Goal: Task Accomplishment & Management: Manage account settings

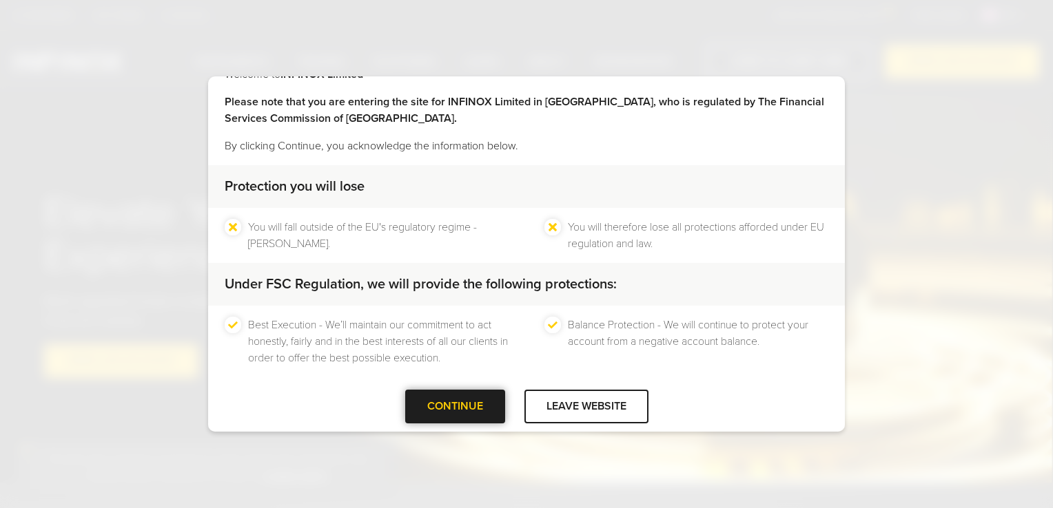
scroll to position [43, 0]
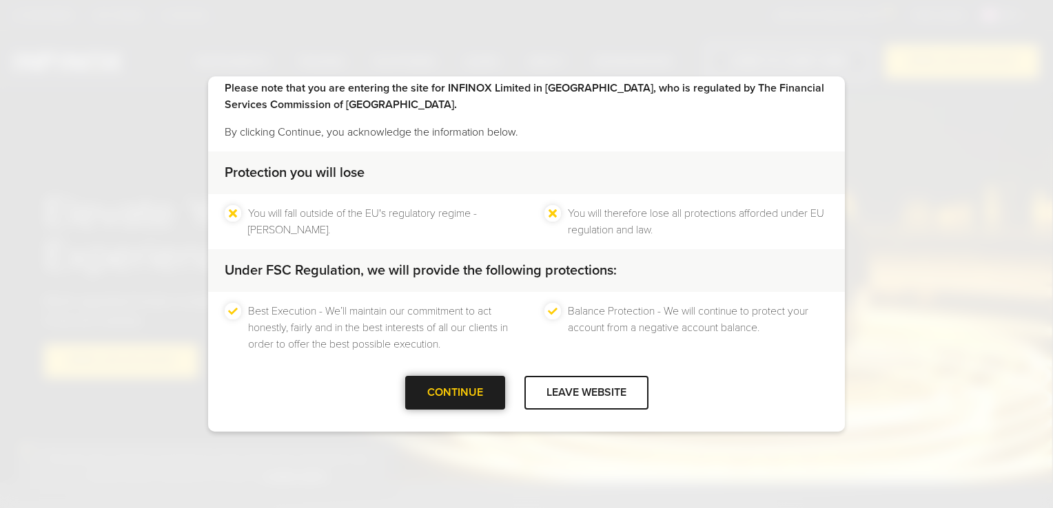
click at [455, 393] on div at bounding box center [455, 393] width 0 height 0
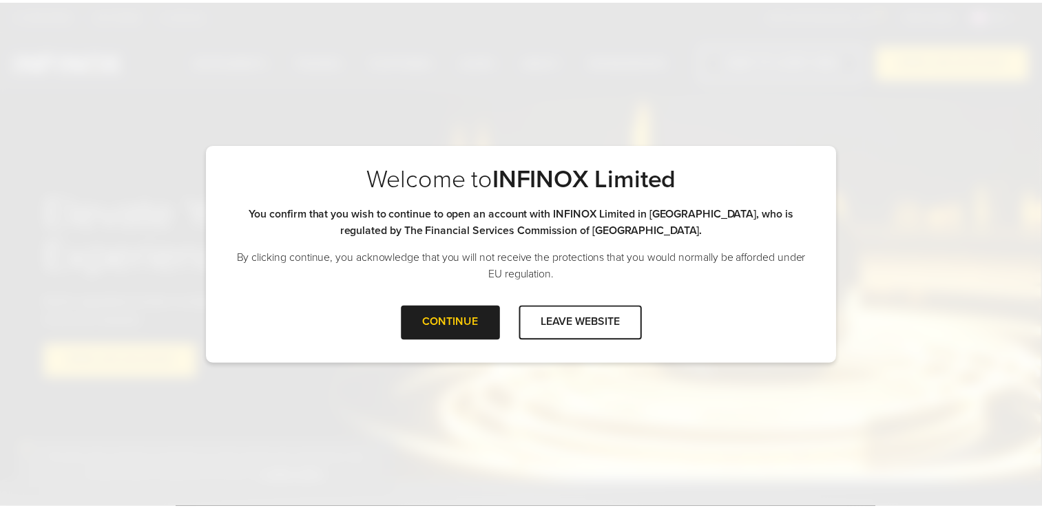
scroll to position [0, 0]
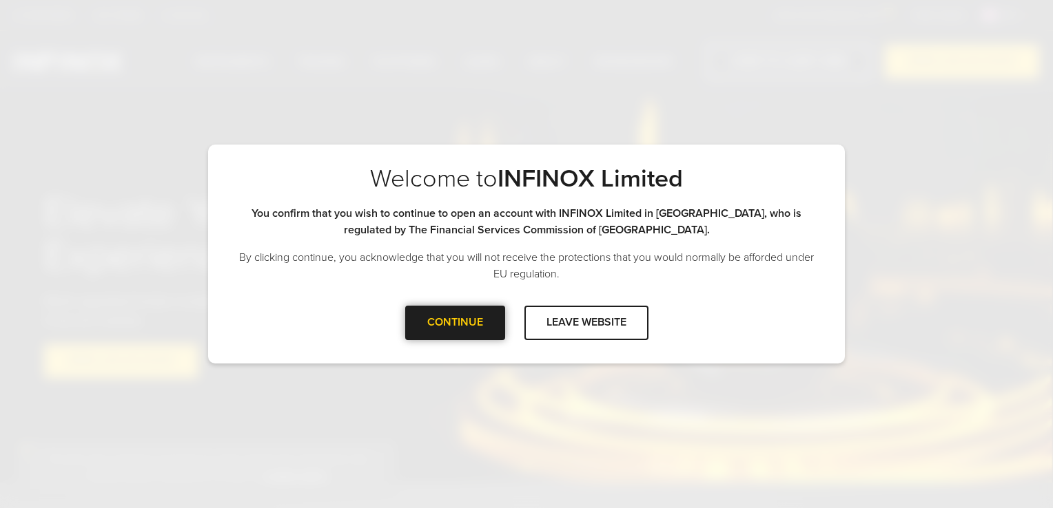
click at [455, 323] on div at bounding box center [455, 323] width 0 height 0
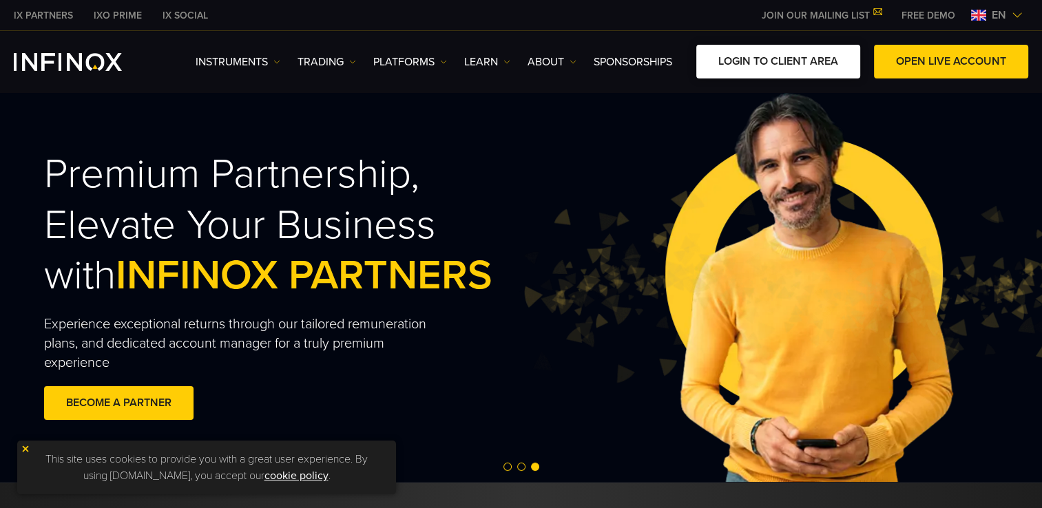
click at [820, 68] on link "LOGIN TO CLIENT AREA" at bounding box center [778, 62] width 164 height 34
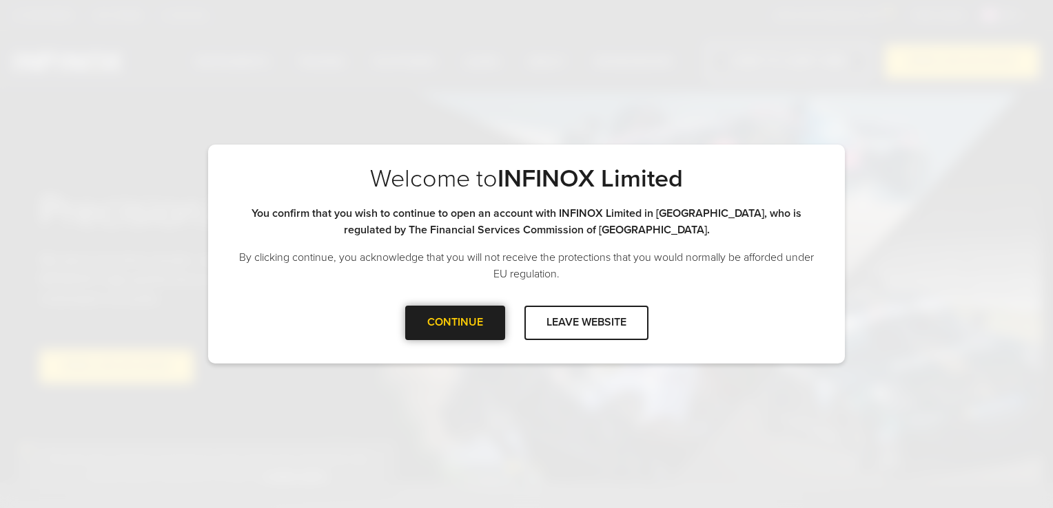
click at [455, 323] on div at bounding box center [455, 323] width 0 height 0
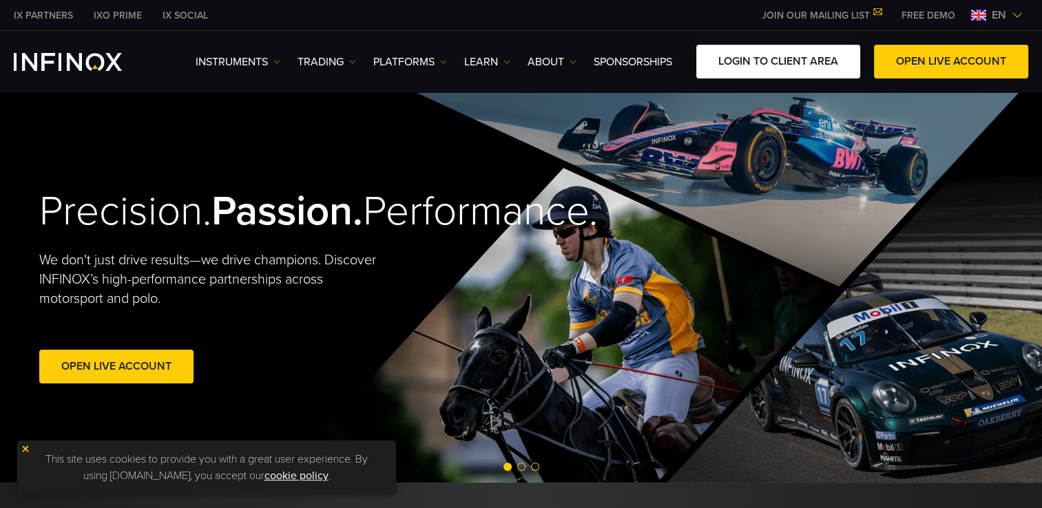
click at [775, 75] on link "LOGIN TO CLIENT AREA" at bounding box center [778, 62] width 164 height 34
